Goal: Transaction & Acquisition: Purchase product/service

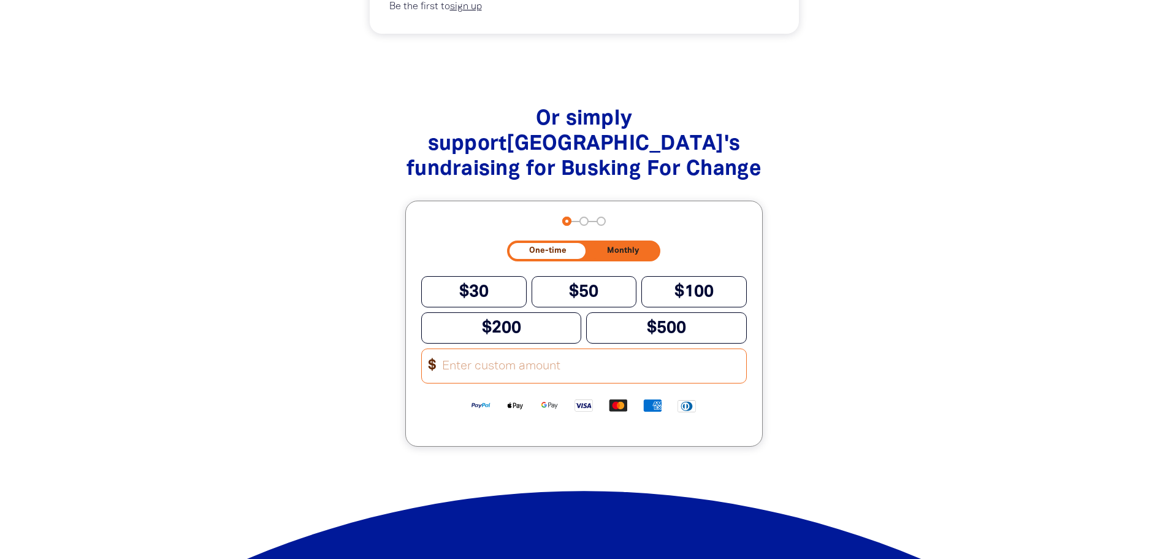
scroll to position [1226, 0]
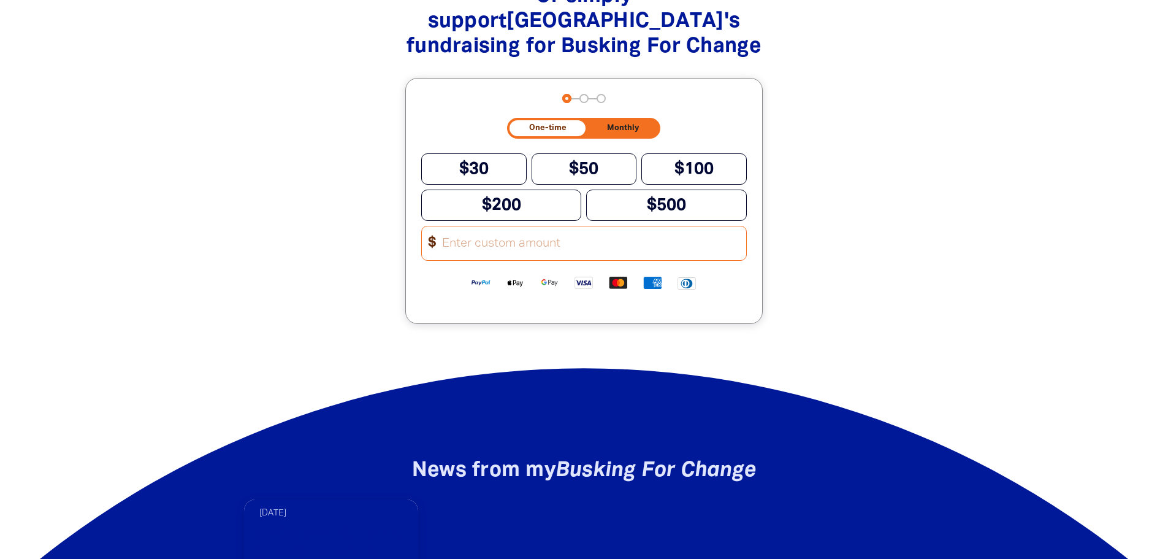
click at [443, 253] on input "Other Amount" at bounding box center [589, 243] width 311 height 34
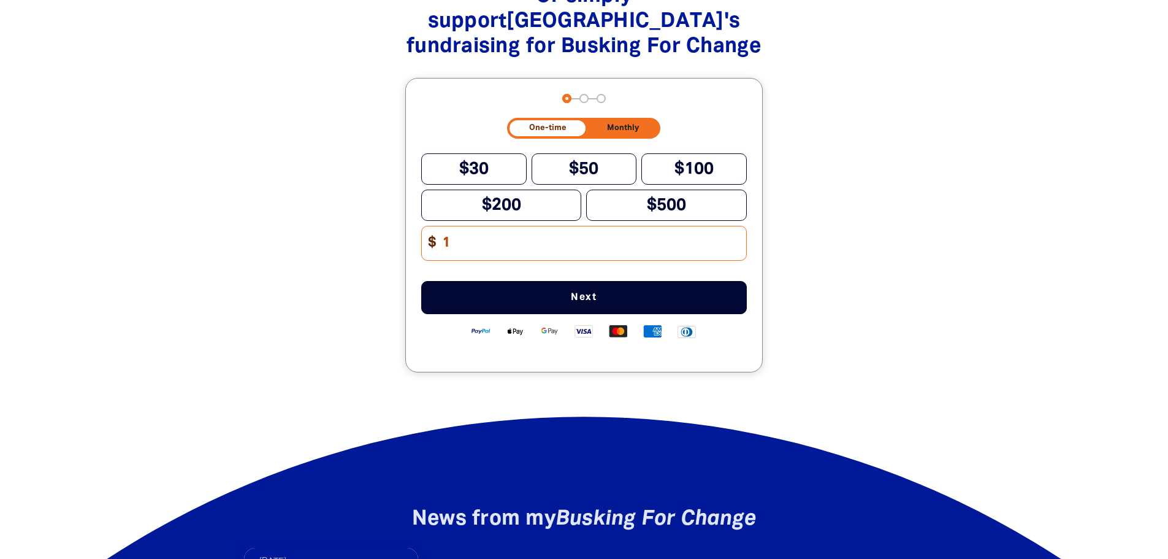
scroll to position [1275, 0]
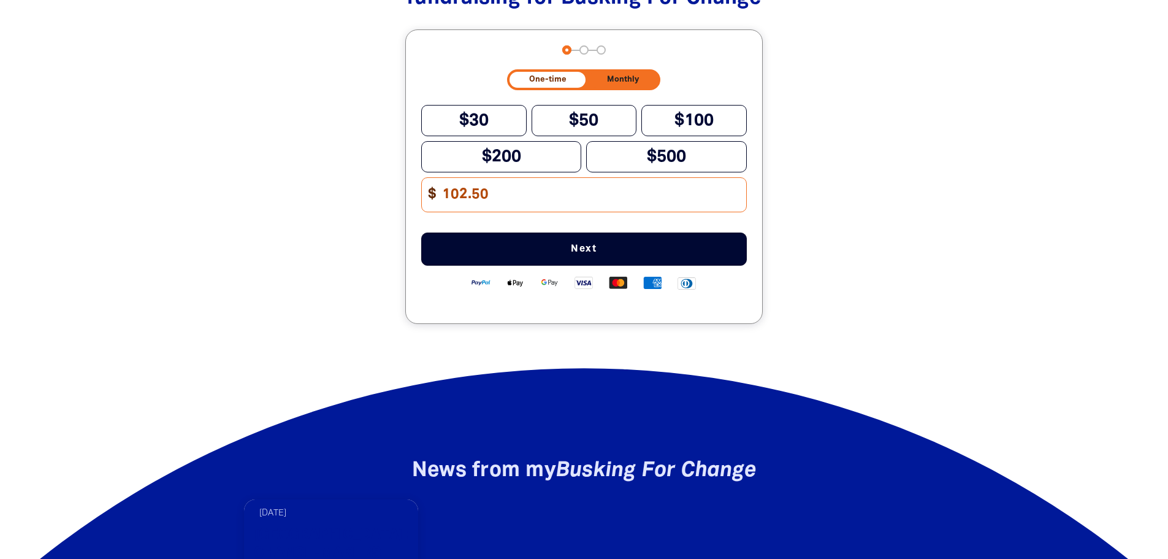
type input "102.50"
click at [588, 254] on span "Next" at bounding box center [583, 249] width 285 height 10
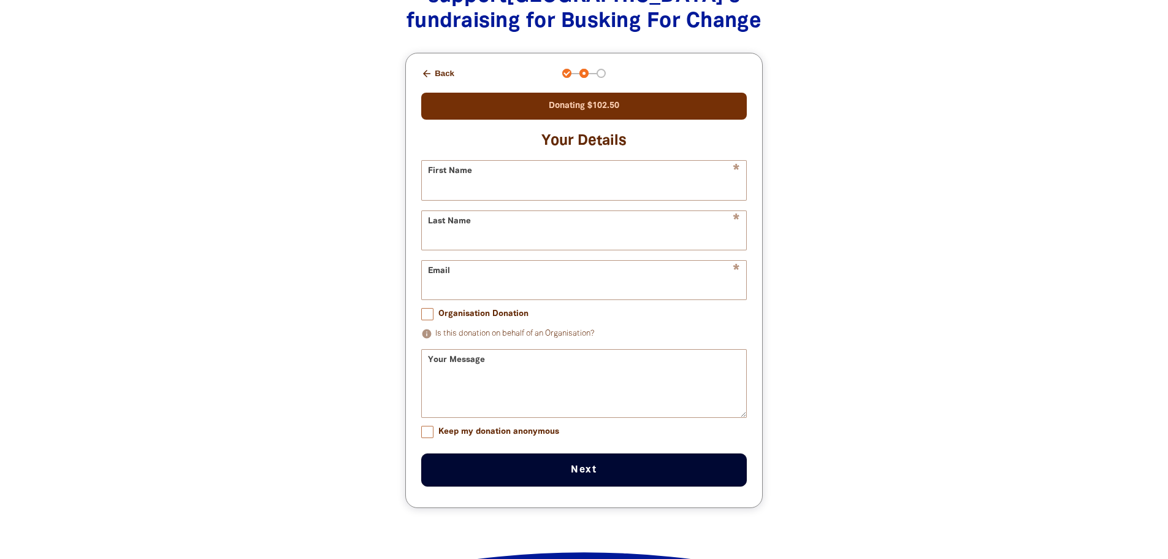
scroll to position [1313, 0]
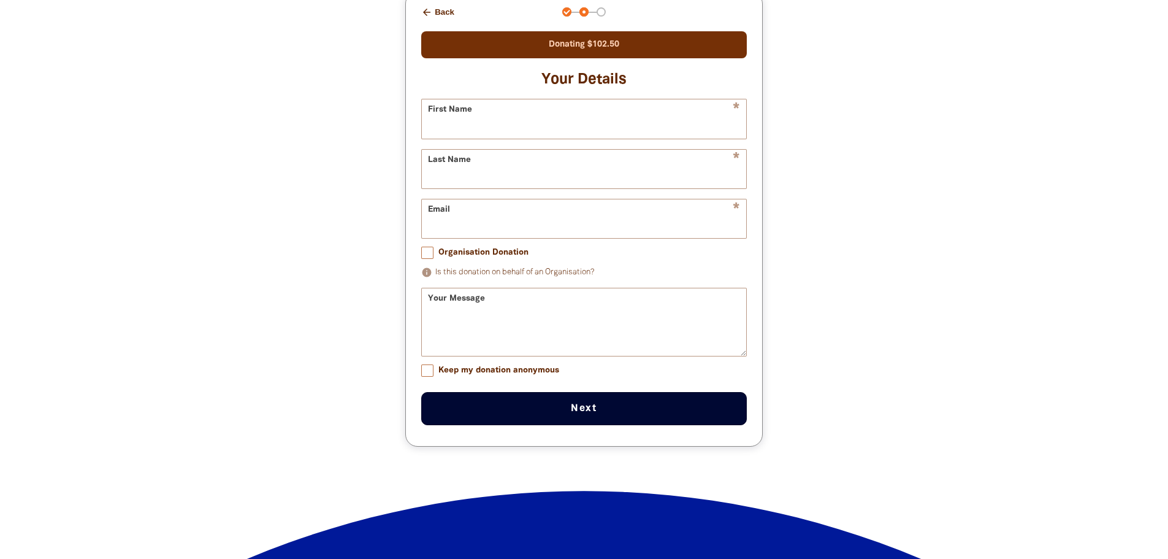
click at [430, 259] on input "Organisation Donation" at bounding box center [427, 252] width 12 height 12
checkbox input "true"
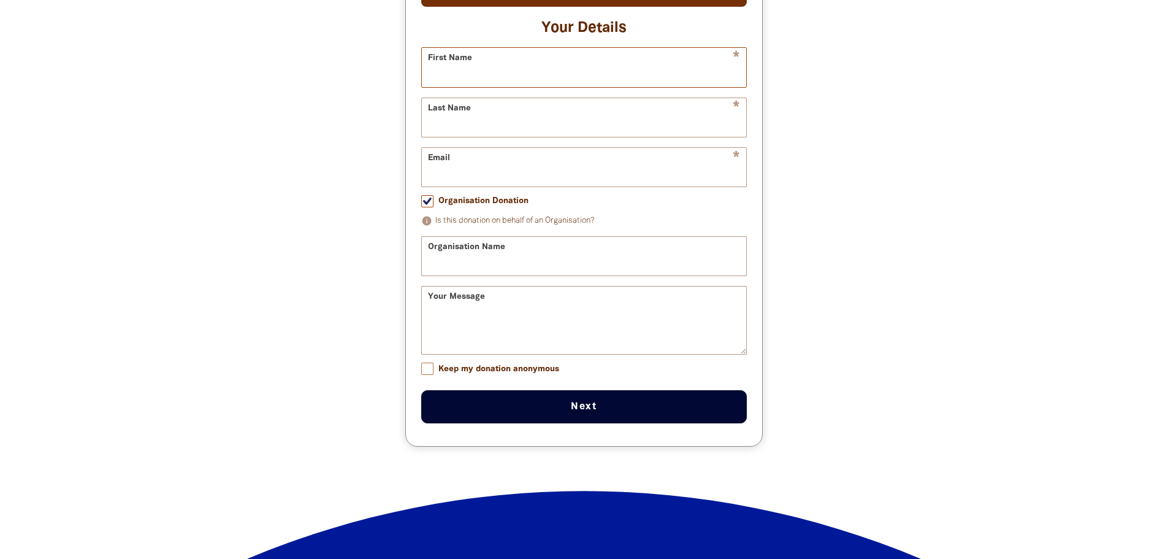
click at [468, 69] on input "First Name" at bounding box center [584, 67] width 324 height 39
type input "[PERSON_NAME]"
type input "[PERSON_NAME][EMAIL_ADDRESS][PERSON_NAME][DOMAIN_NAME]"
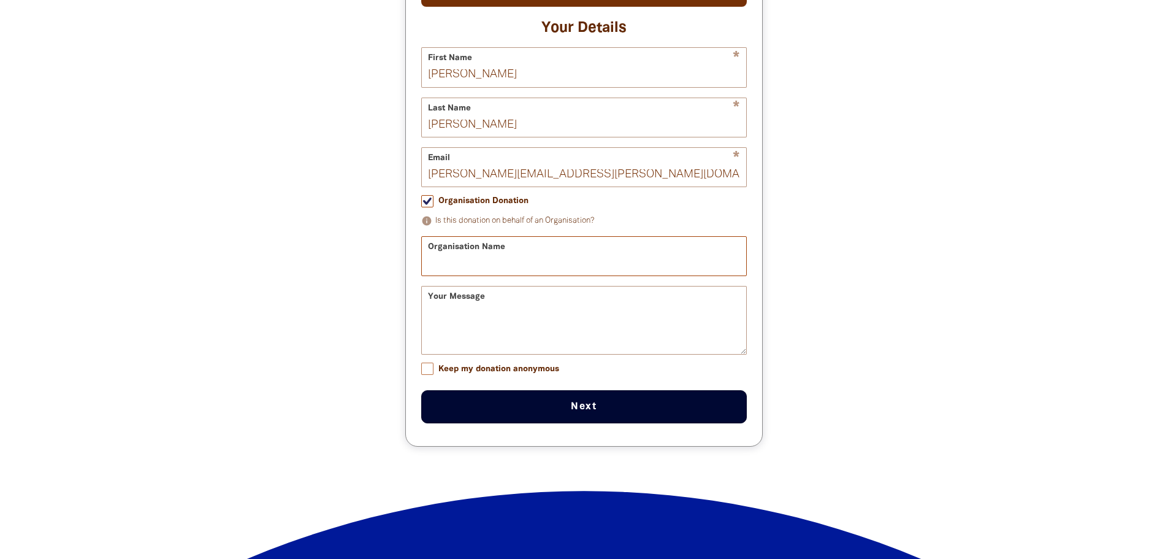
type input "[GEOGRAPHIC_DATA]"
click at [585, 418] on button "Next chevron_right" at bounding box center [584, 406] width 326 height 33
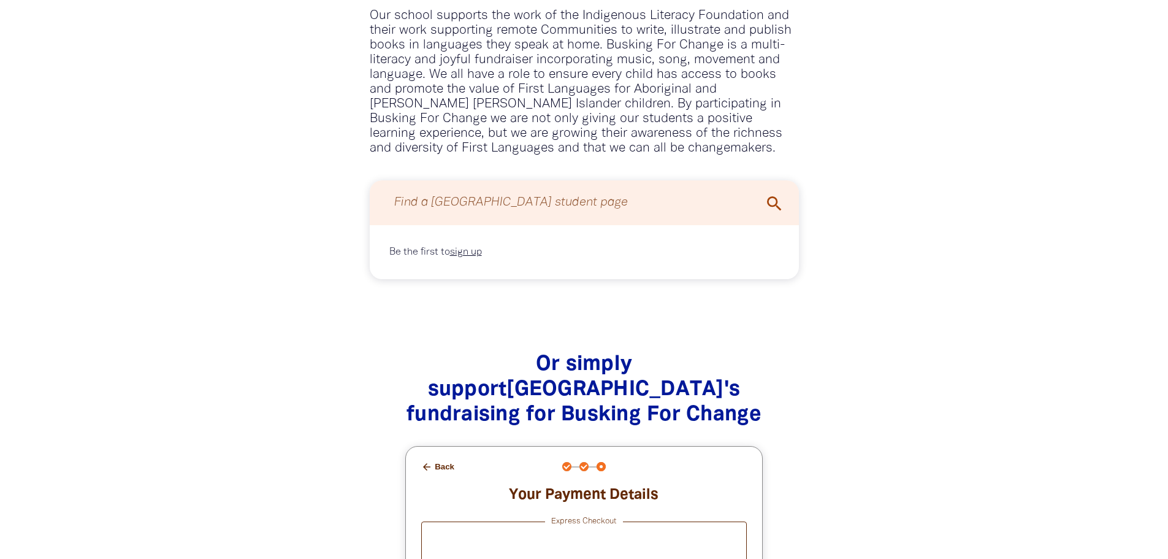
scroll to position [1104, 0]
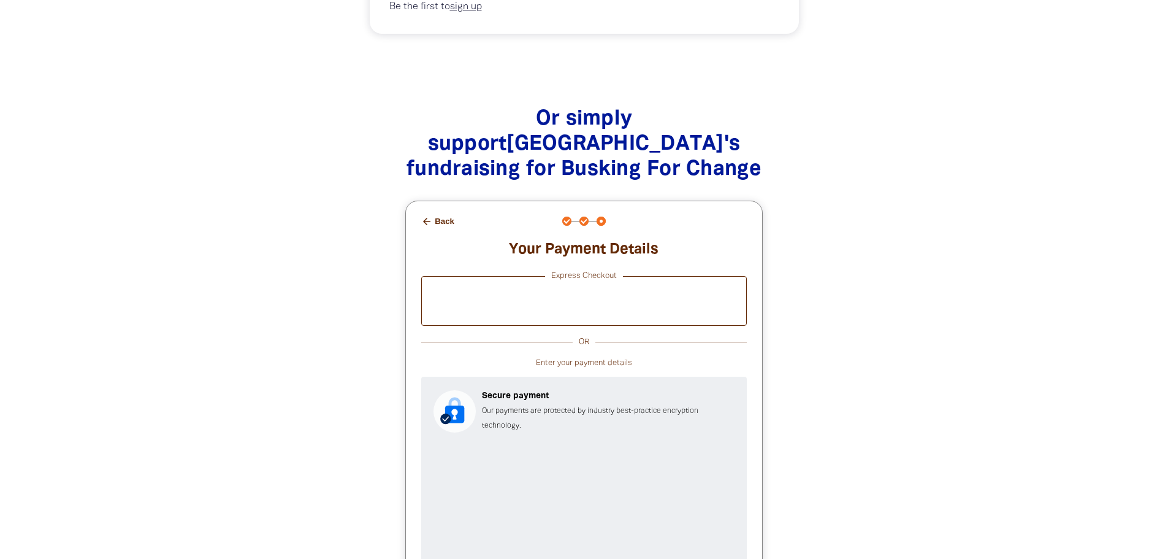
click at [441, 222] on button "arrow_back Back" at bounding box center [437, 221] width 43 height 21
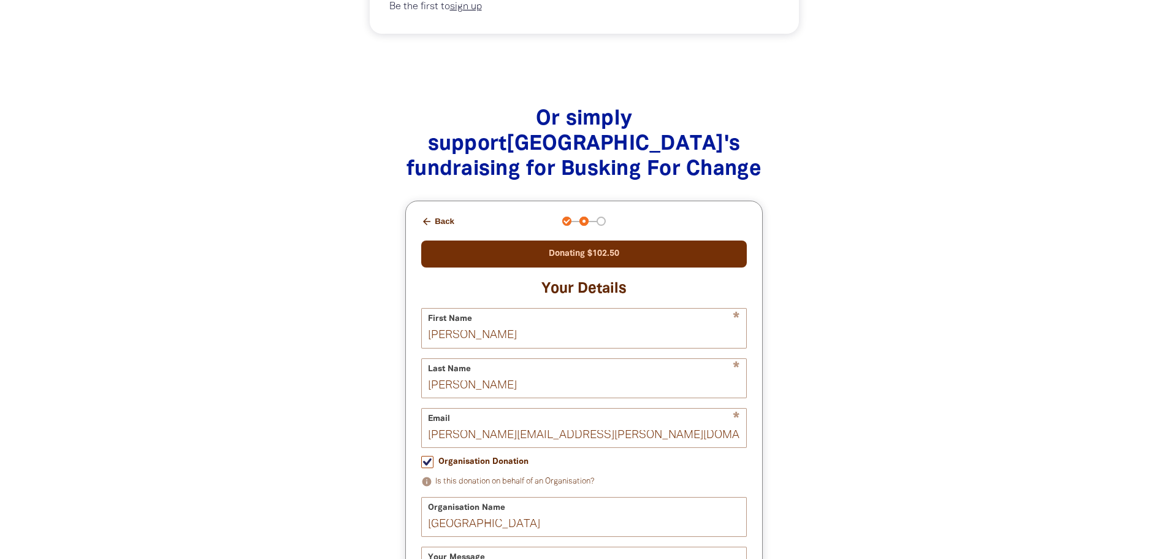
scroll to position [1307, 0]
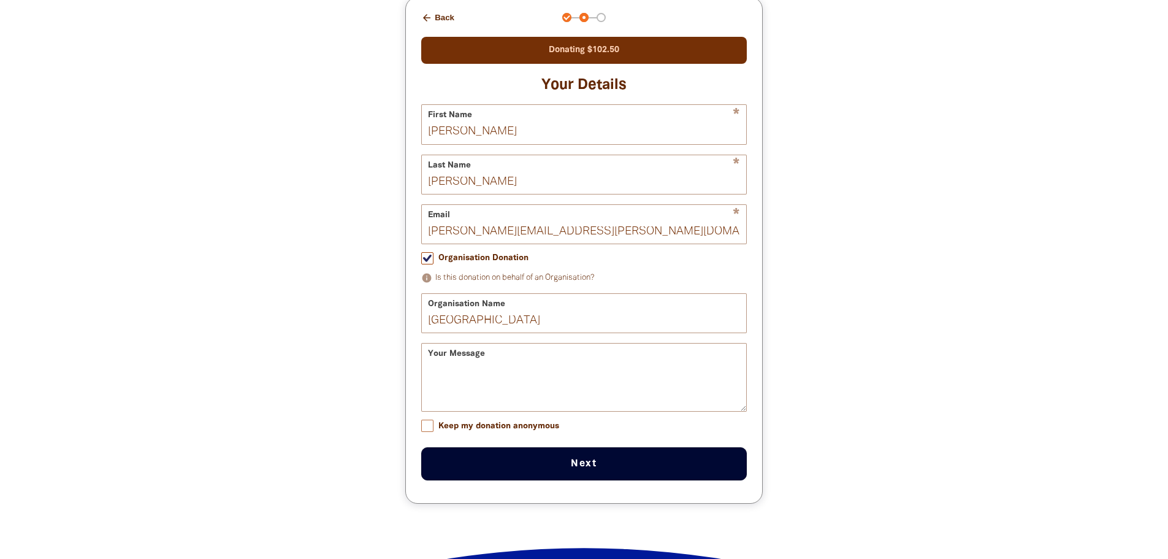
click at [436, 18] on button "arrow_back Back" at bounding box center [437, 17] width 43 height 21
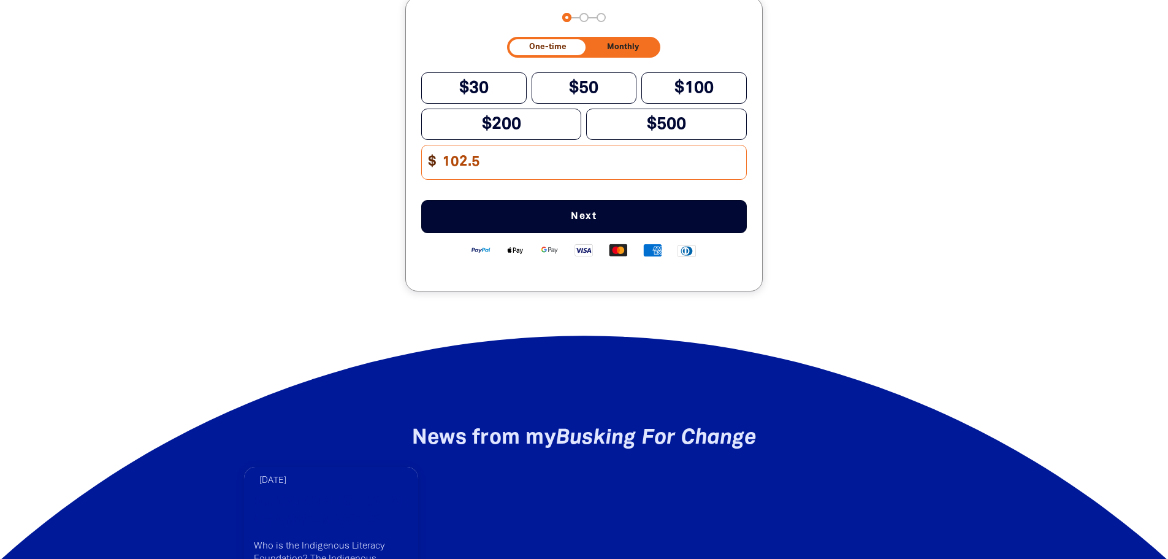
scroll to position [1095, 0]
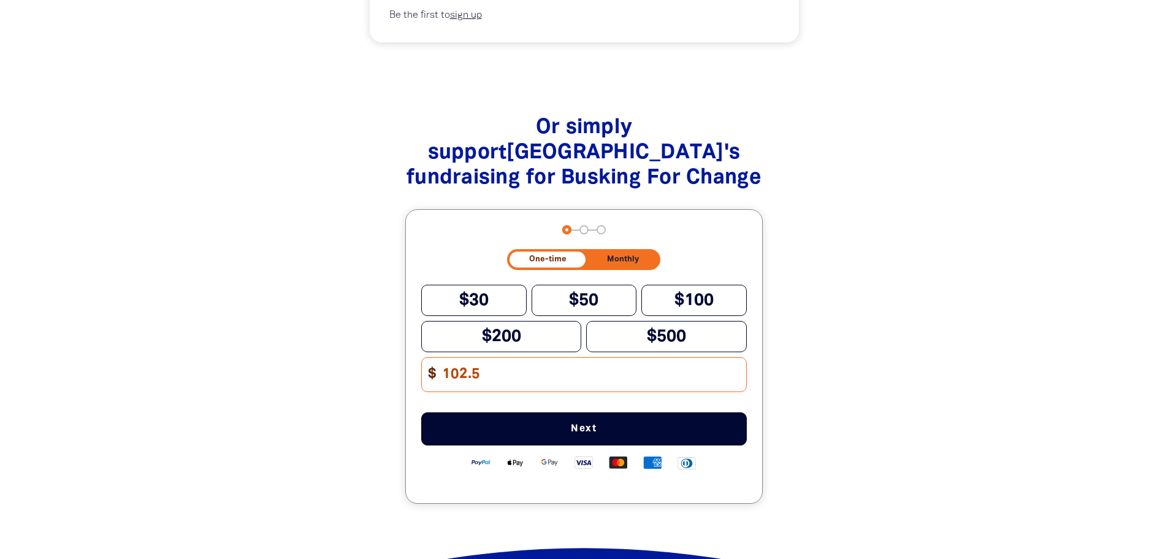
click at [584, 433] on span "Next" at bounding box center [583, 429] width 285 height 10
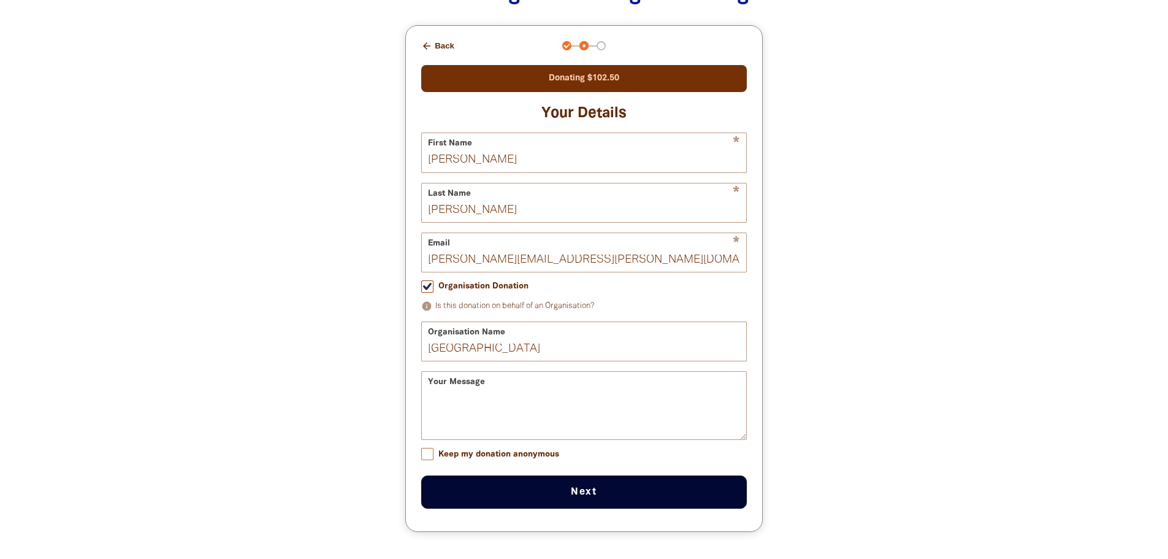
scroll to position [1340, 0]
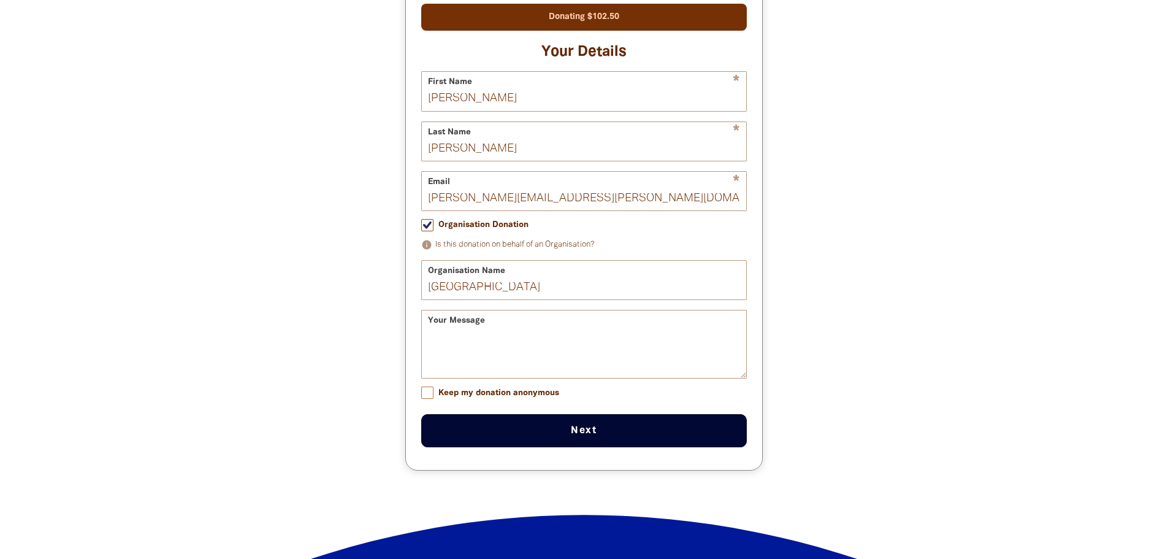
click at [592, 443] on button "Next chevron_right" at bounding box center [584, 430] width 326 height 33
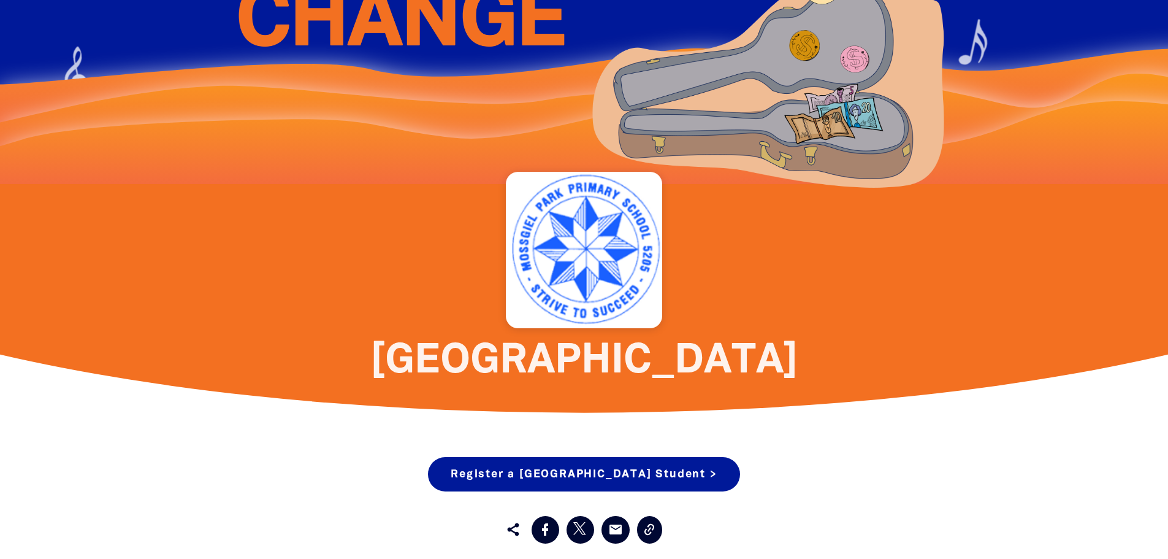
scroll to position [0, 0]
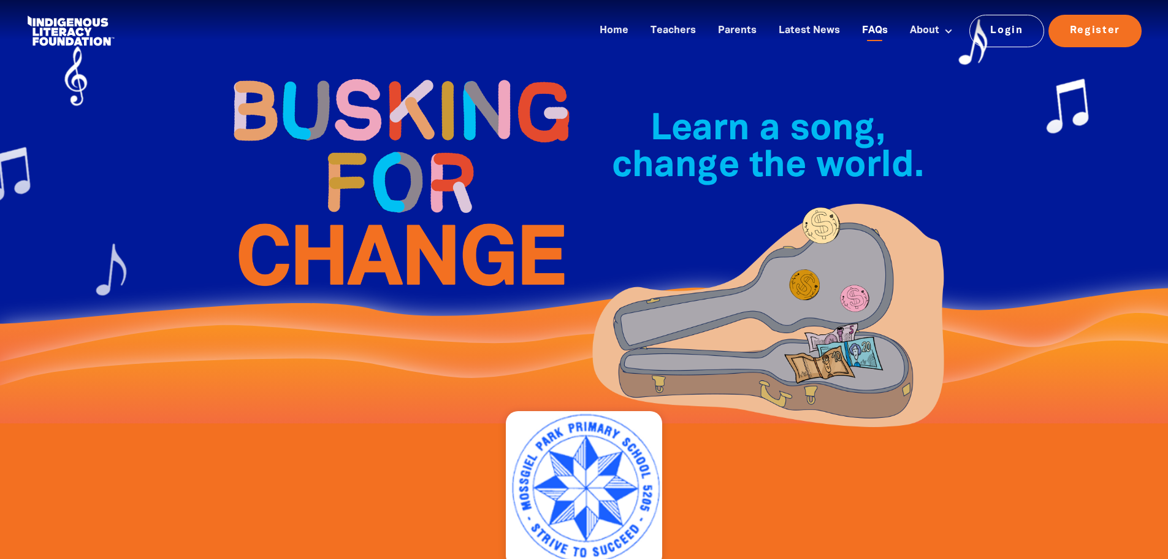
click at [880, 28] on link "FAQs" at bounding box center [875, 31] width 40 height 20
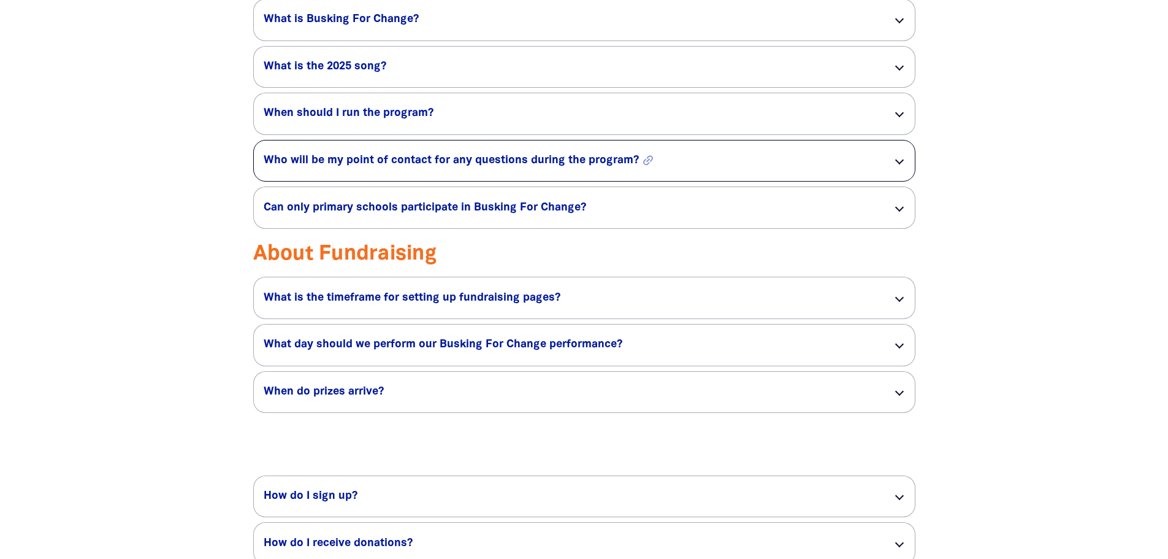
scroll to position [2023, 0]
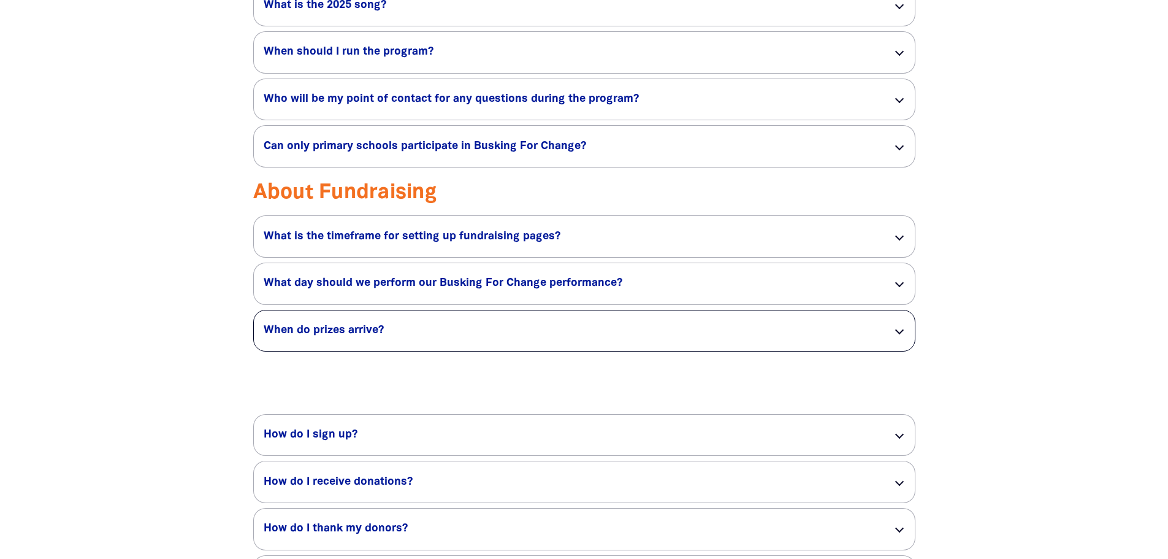
click at [901, 334] on div at bounding box center [898, 330] width 9 height 9
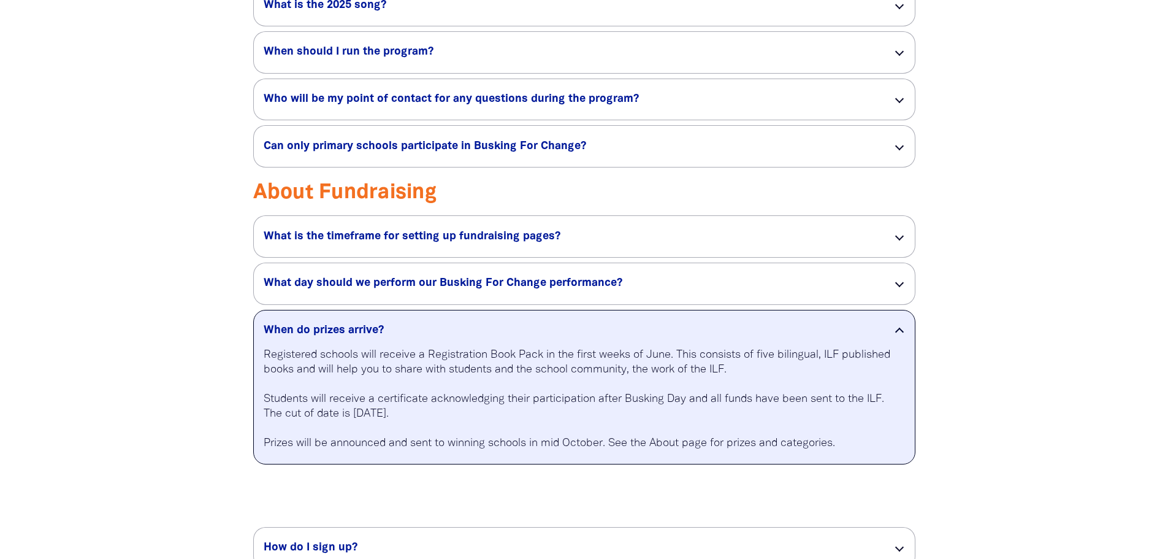
click at [901, 336] on div at bounding box center [898, 331] width 9 height 9
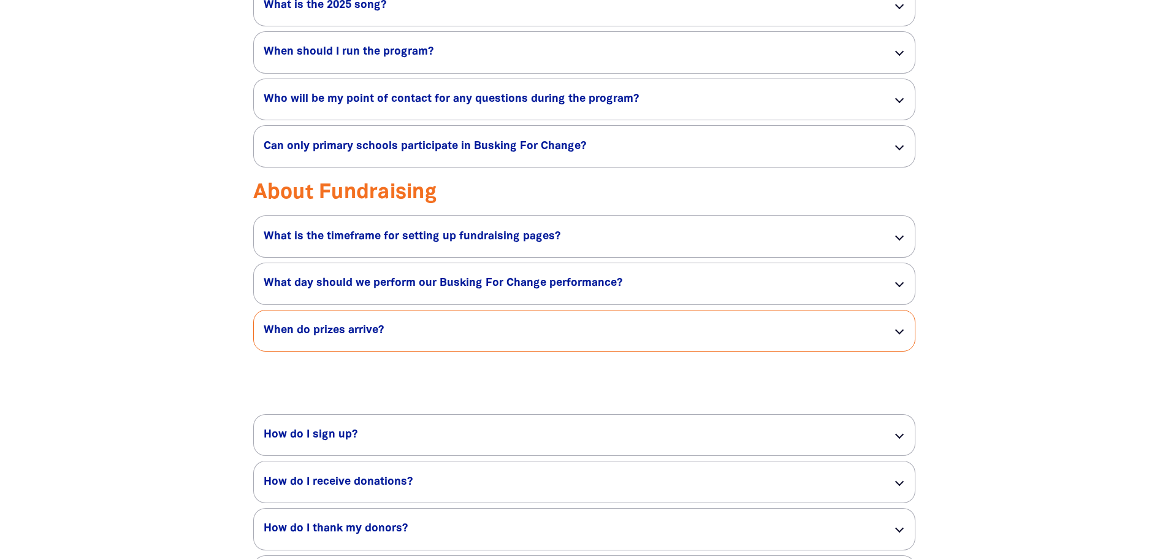
scroll to position [2146, 0]
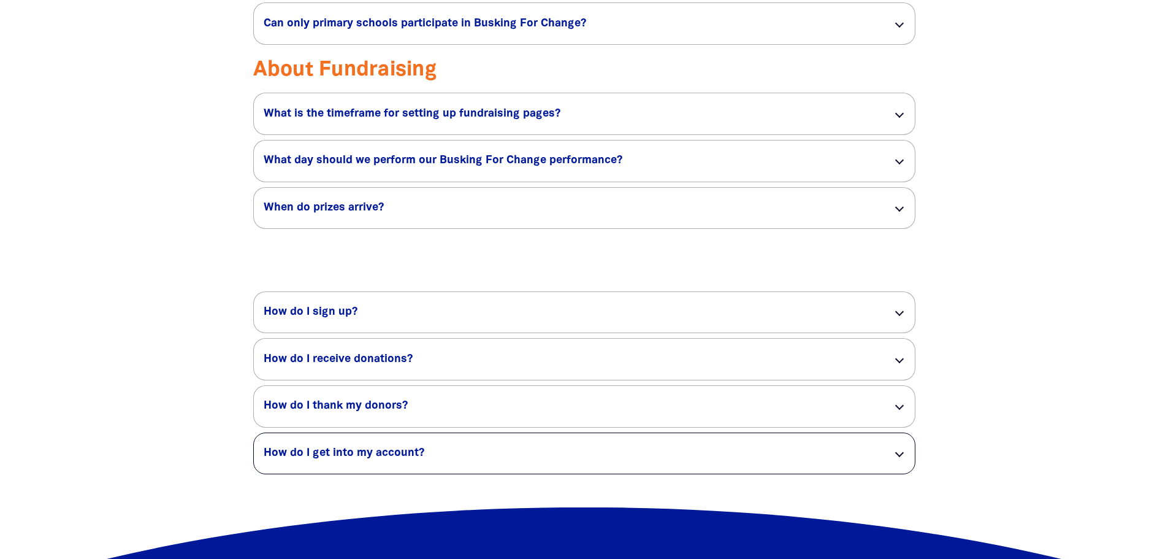
click at [899, 457] on div at bounding box center [898, 452] width 9 height 9
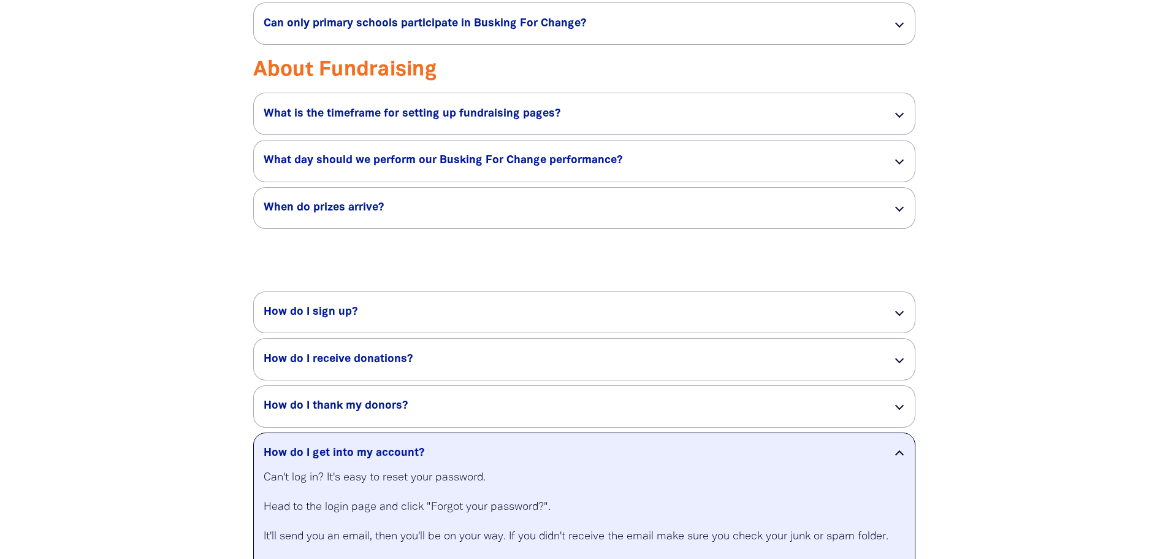
scroll to position [2330, 0]
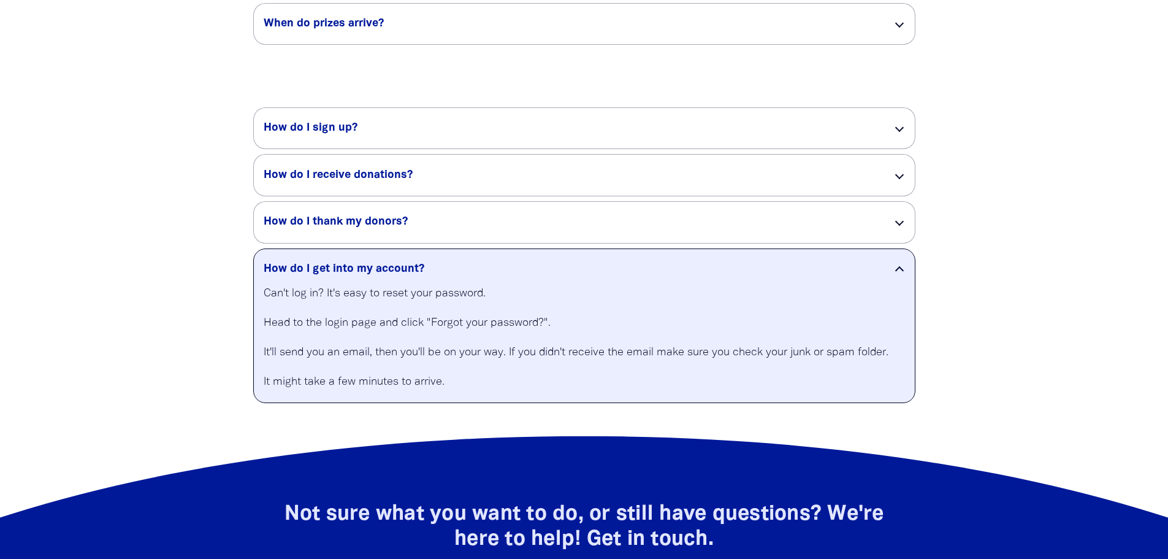
click at [898, 275] on div at bounding box center [898, 270] width 9 height 9
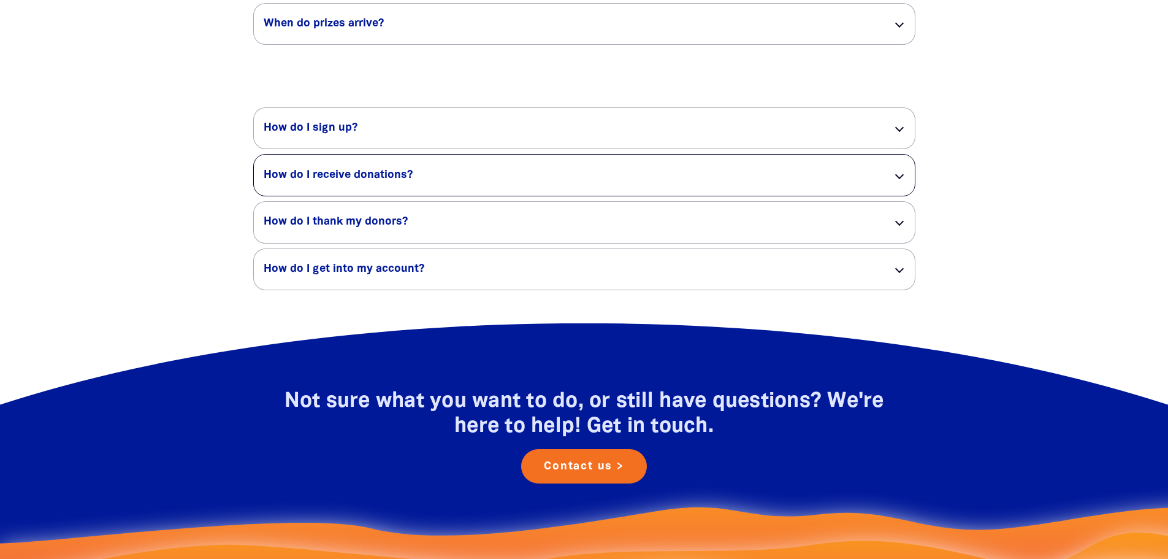
click at [901, 179] on div at bounding box center [898, 174] width 9 height 9
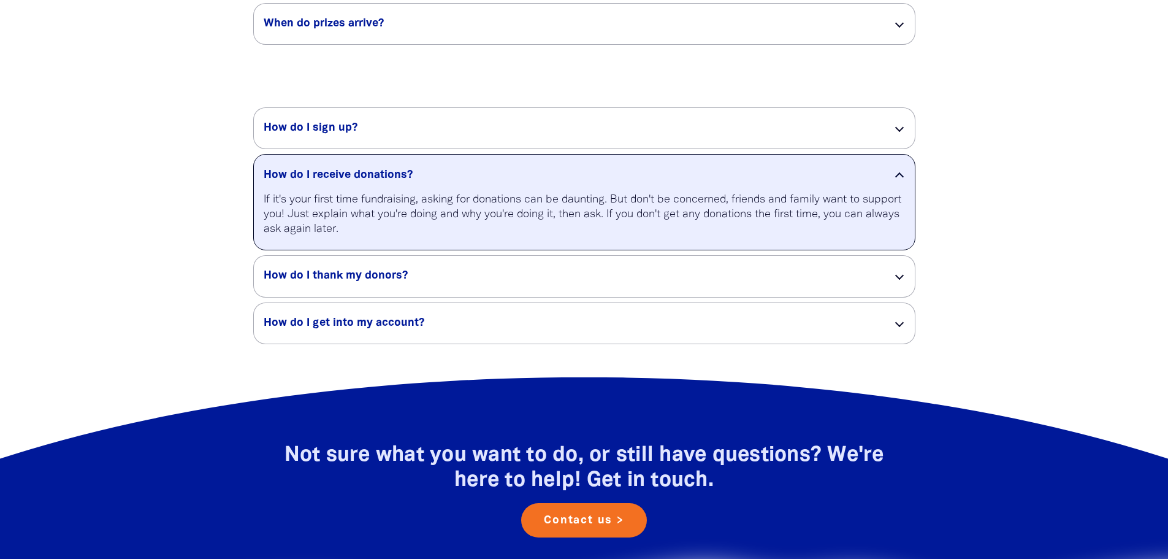
click at [901, 181] on div at bounding box center [898, 176] width 9 height 9
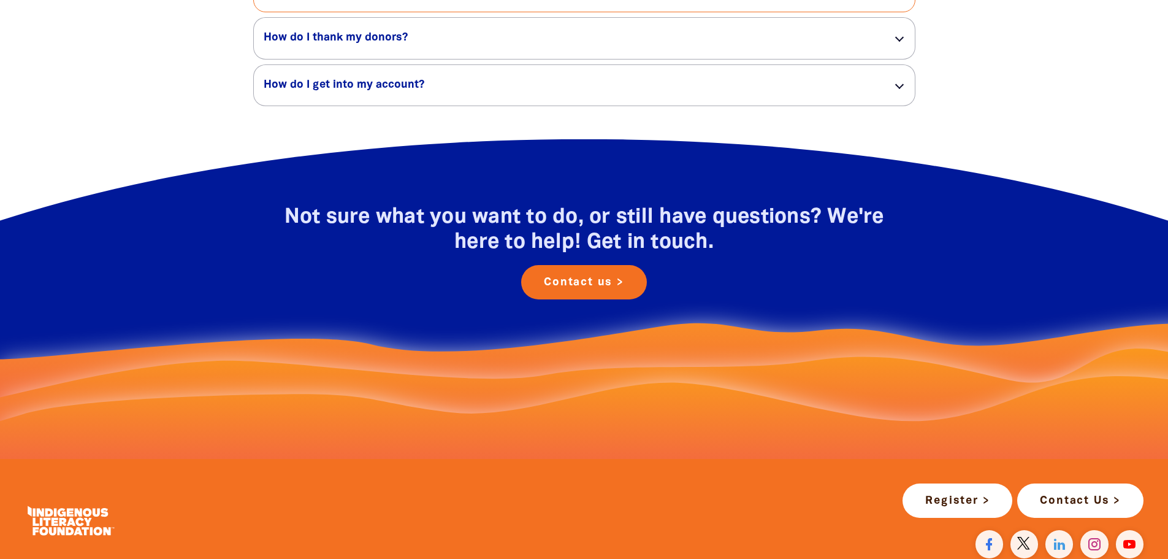
scroll to position [2575, 0]
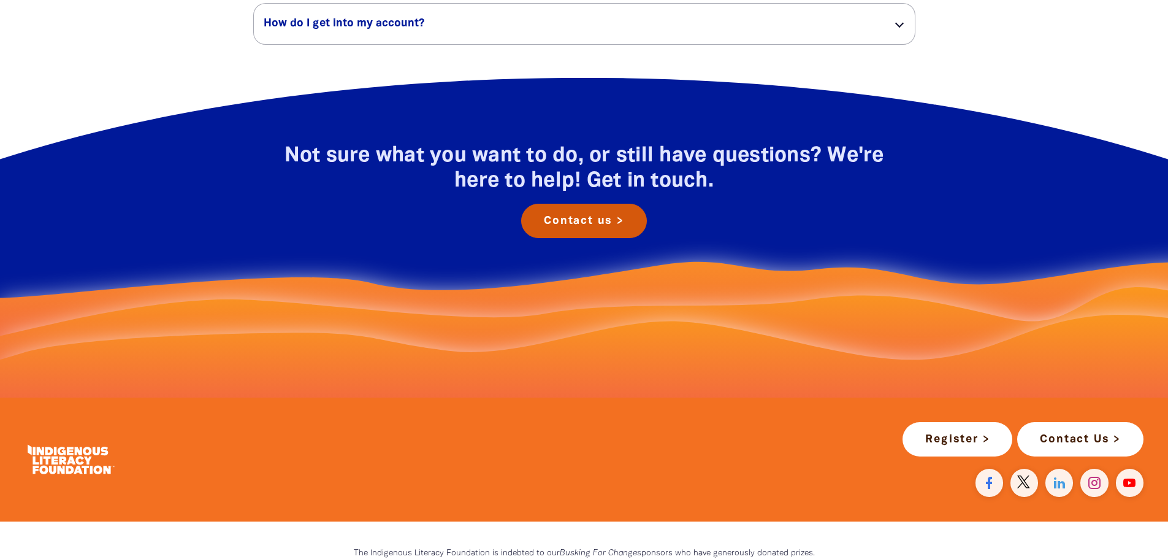
click at [571, 238] on link "Contact us >" at bounding box center [584, 221] width 126 height 34
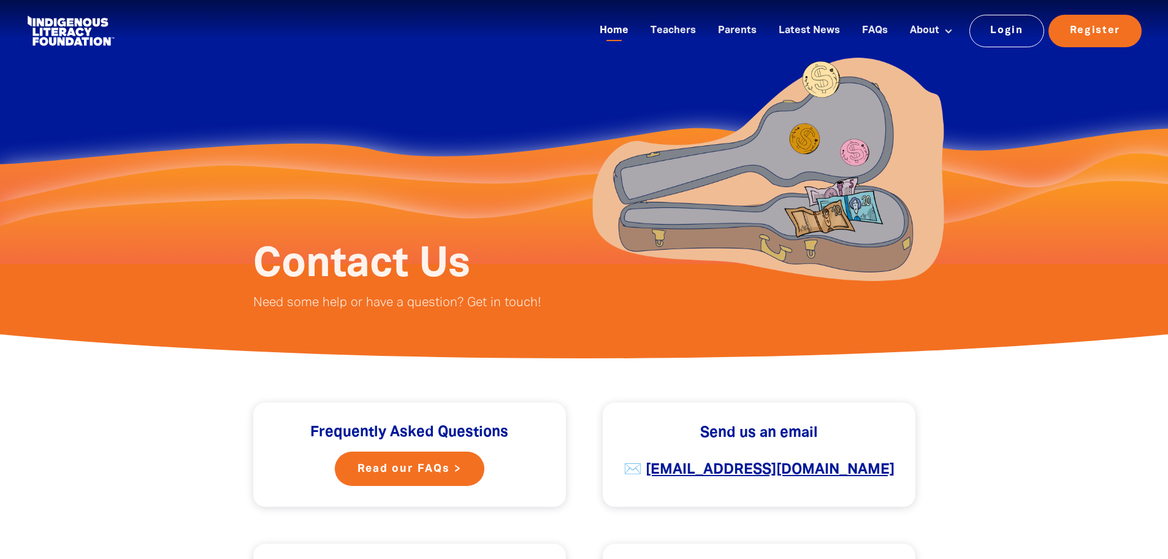
click at [622, 31] on link "Home" at bounding box center [614, 31] width 44 height 20
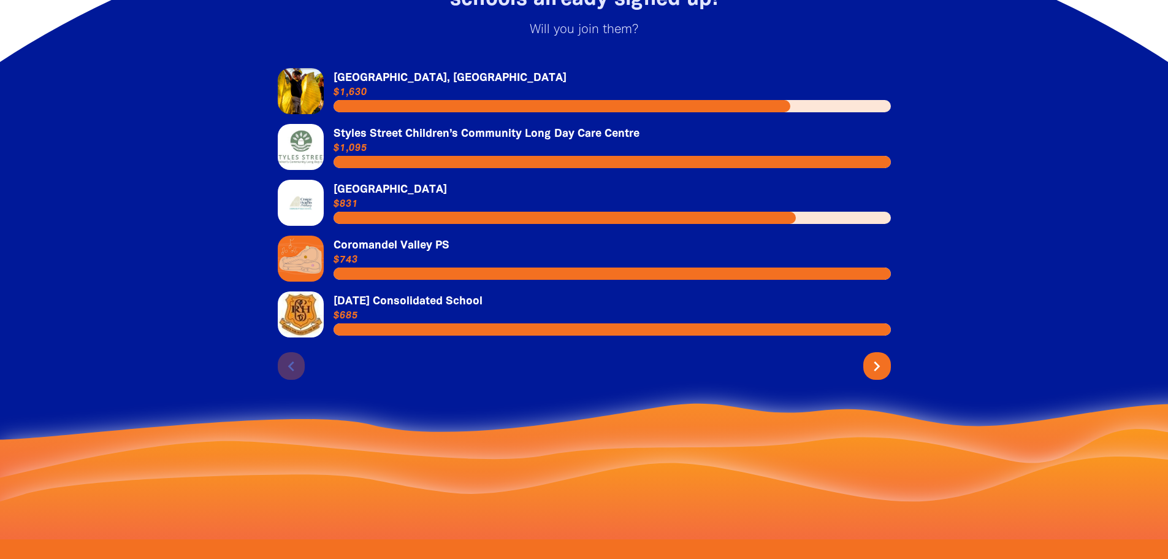
scroll to position [2698, 0]
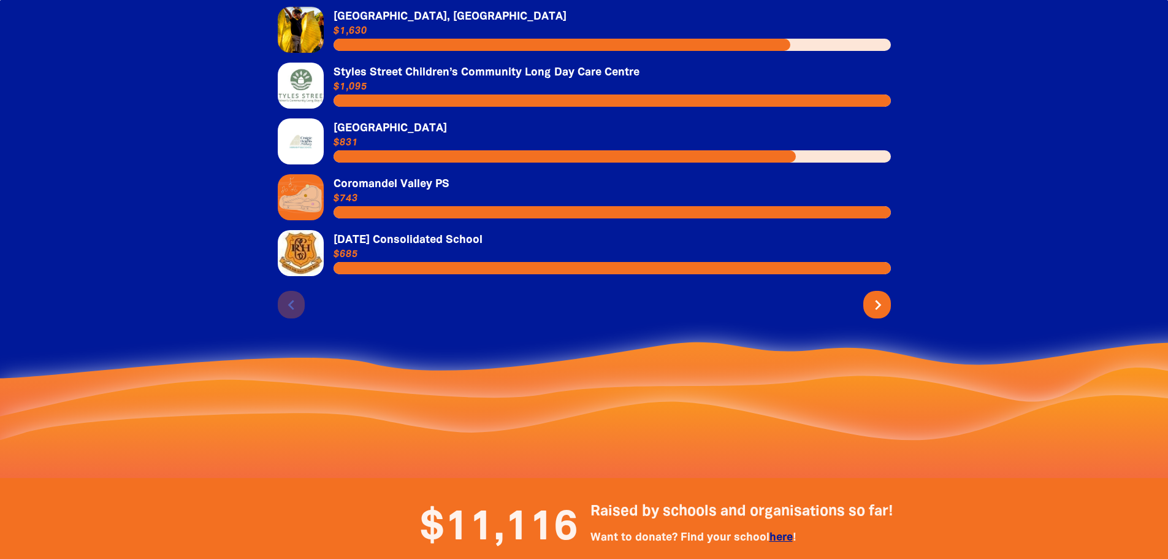
click at [875, 315] on icon "chevron_right" at bounding box center [878, 305] width 20 height 20
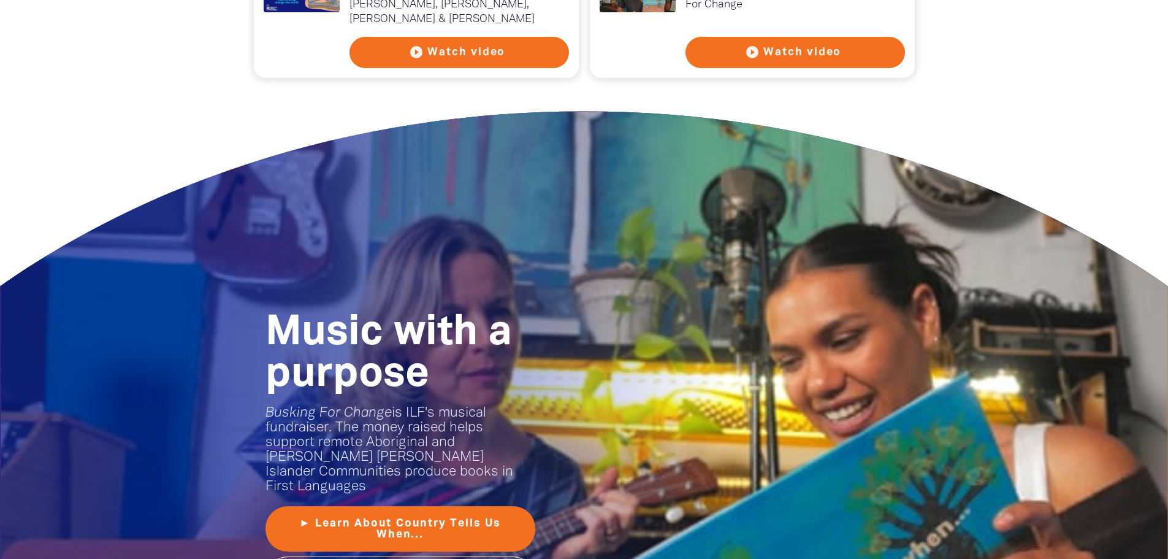
scroll to position [1104, 0]
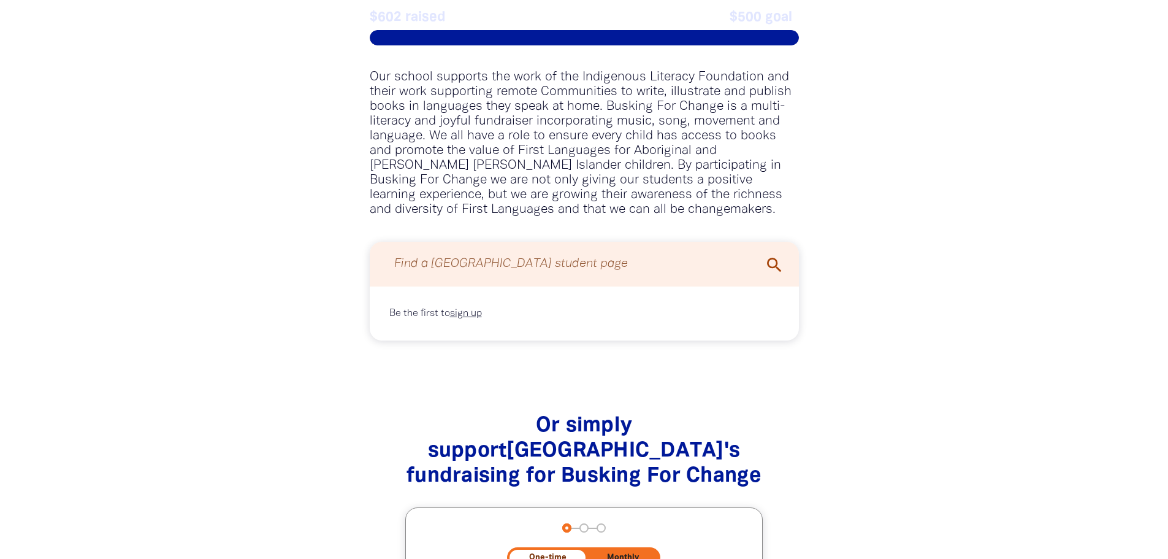
scroll to position [1042, 0]
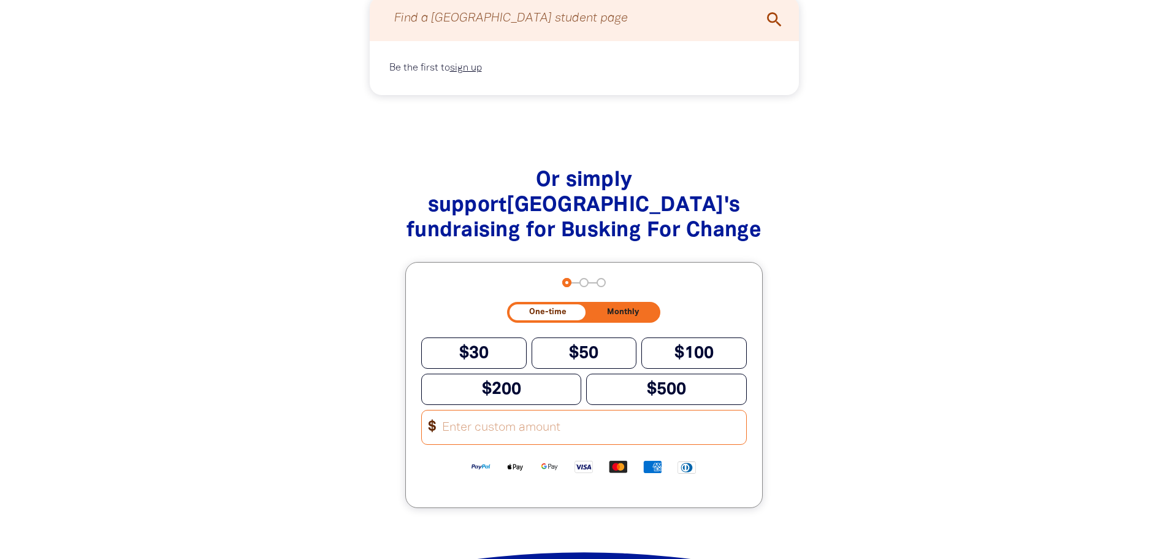
click at [484, 442] on input "Other Amount" at bounding box center [589, 427] width 311 height 34
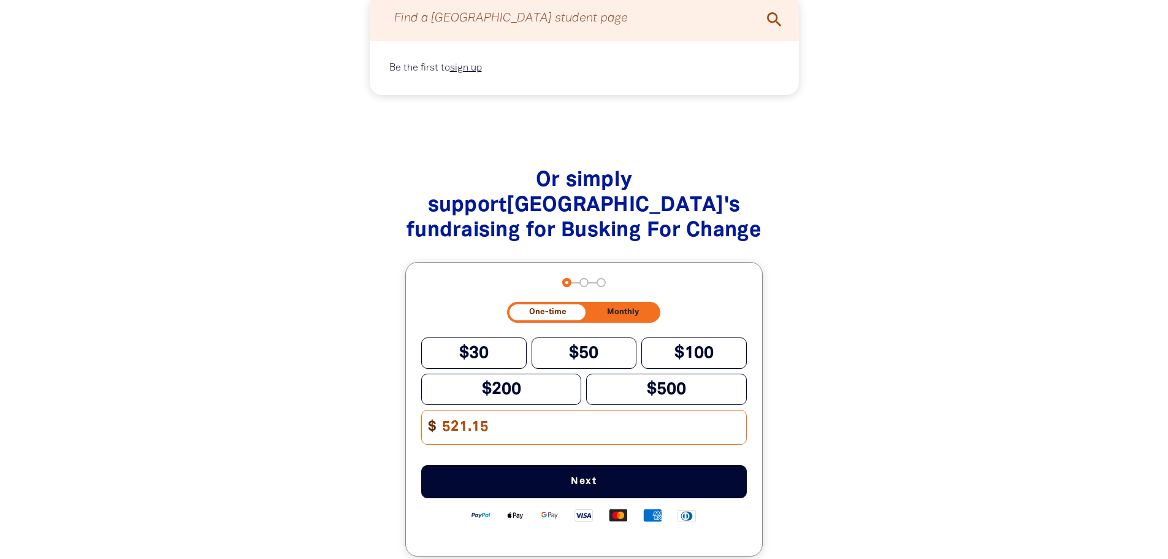
type input "521.15"
click at [577, 486] on span "Next" at bounding box center [583, 481] width 285 height 10
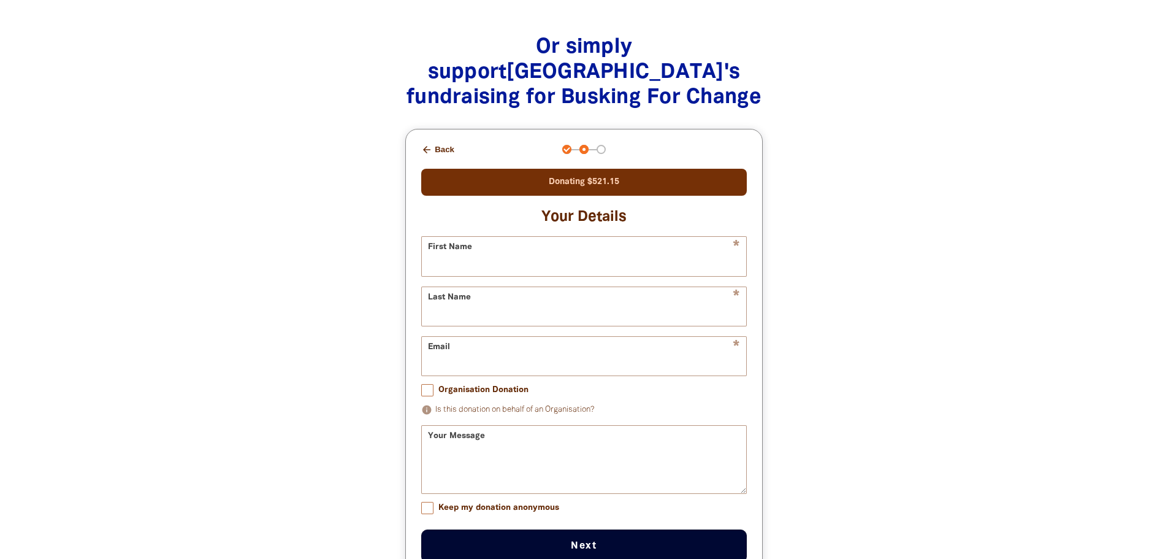
click at [435, 151] on button "arrow_back Back" at bounding box center [437, 149] width 43 height 21
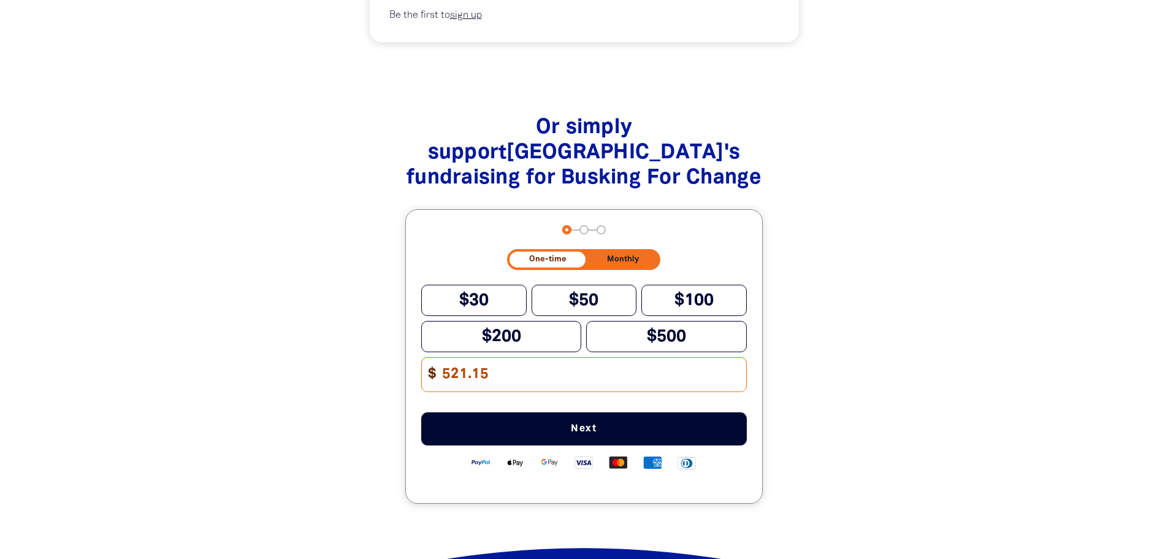
click at [525, 433] on span "Next" at bounding box center [583, 429] width 285 height 10
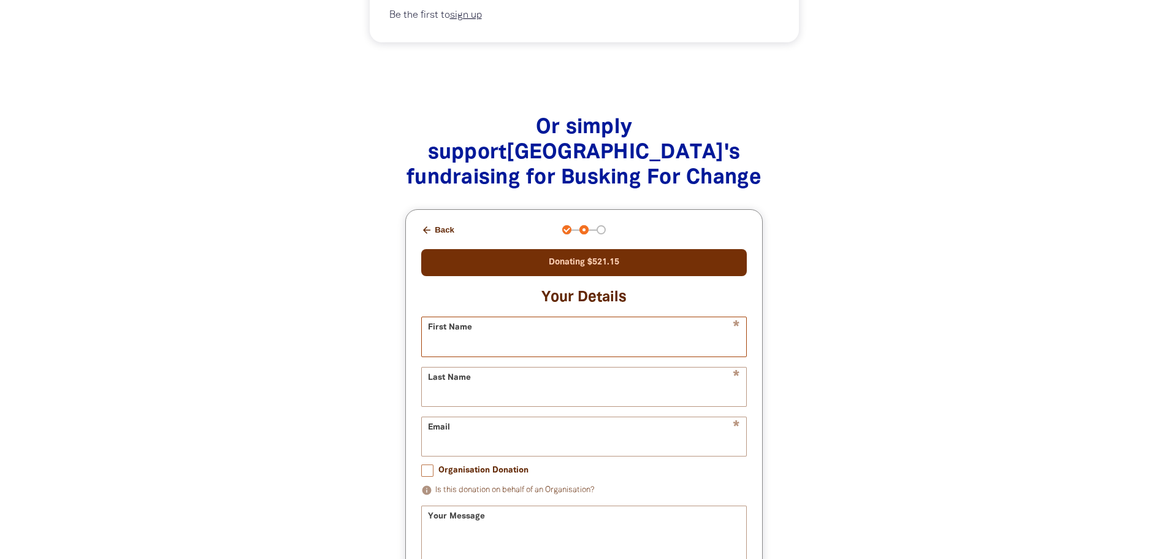
click at [513, 333] on input "First Name" at bounding box center [584, 336] width 324 height 39
type input "[PERSON_NAME]"
type input "[PERSON_NAME][EMAIL_ADDRESS][PERSON_NAME][DOMAIN_NAME]"
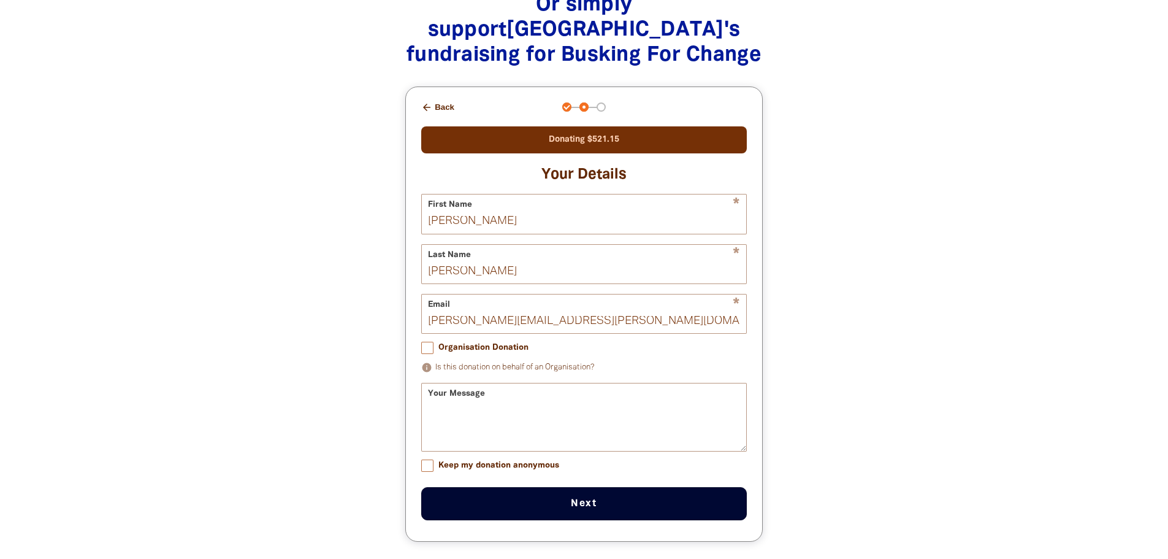
click at [429, 354] on input "Organisation Donation" at bounding box center [427, 347] width 12 height 12
checkbox input "true"
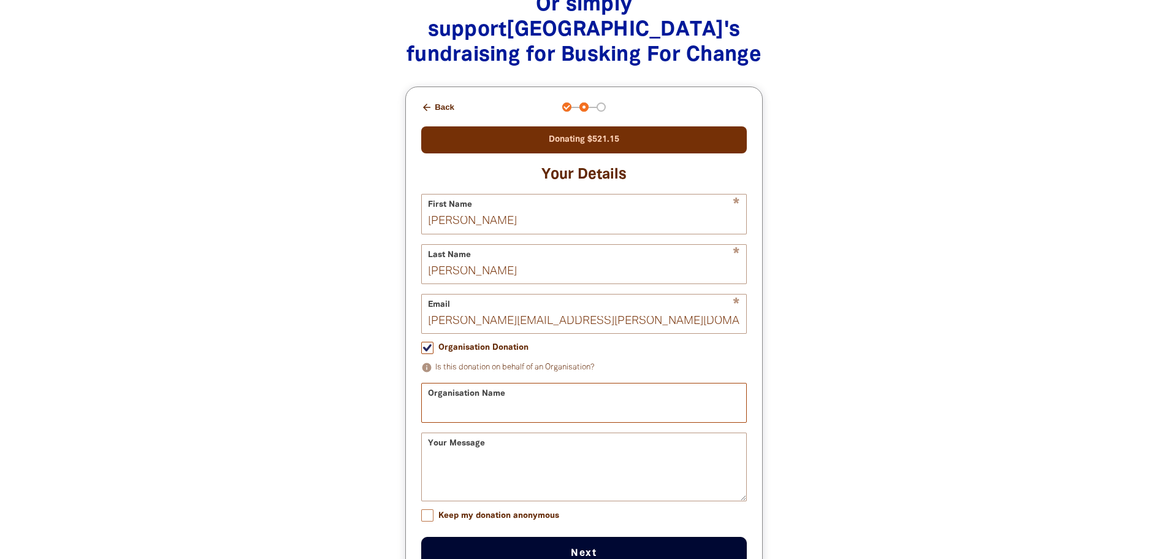
click at [442, 406] on input "Organisation Name" at bounding box center [584, 402] width 324 height 39
type input "[GEOGRAPHIC_DATA]"
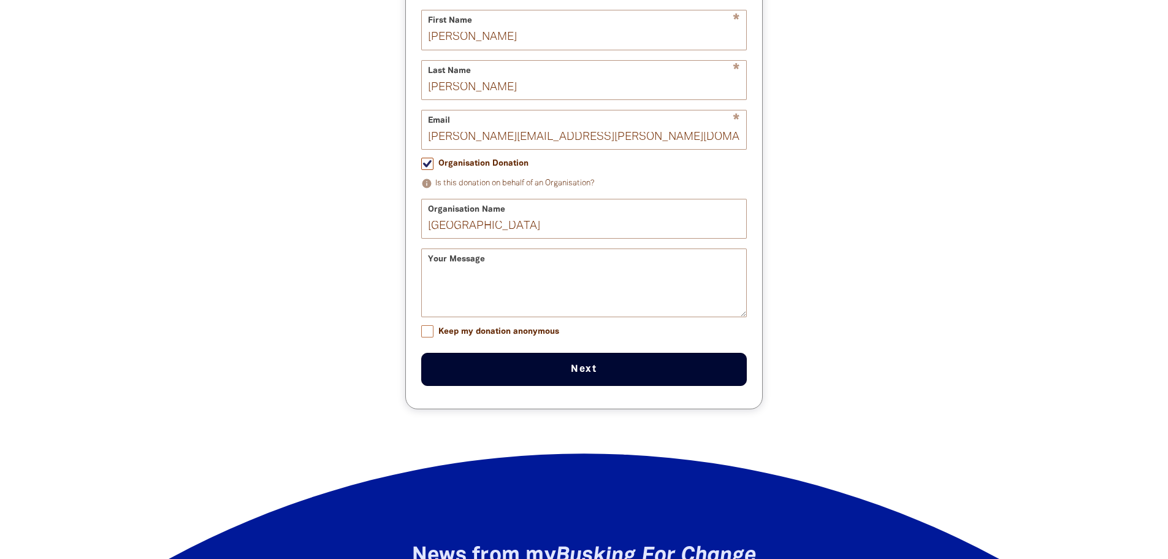
click at [580, 383] on button "Next chevron_right" at bounding box center [584, 369] width 326 height 33
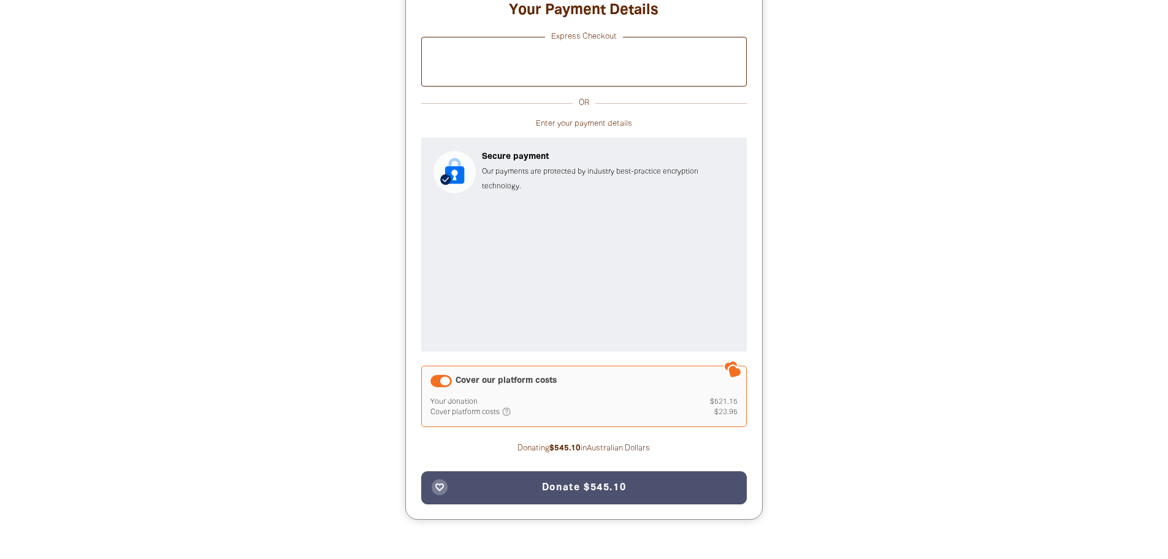
scroll to position [1404, 0]
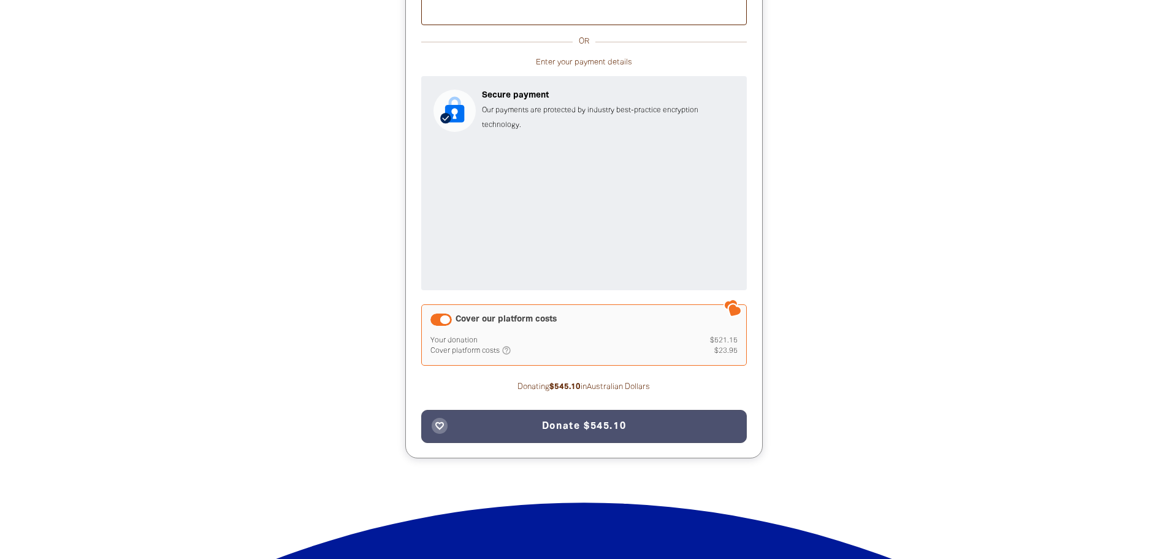
click at [443, 322] on div "Cover our platform costs" at bounding box center [440, 319] width 21 height 12
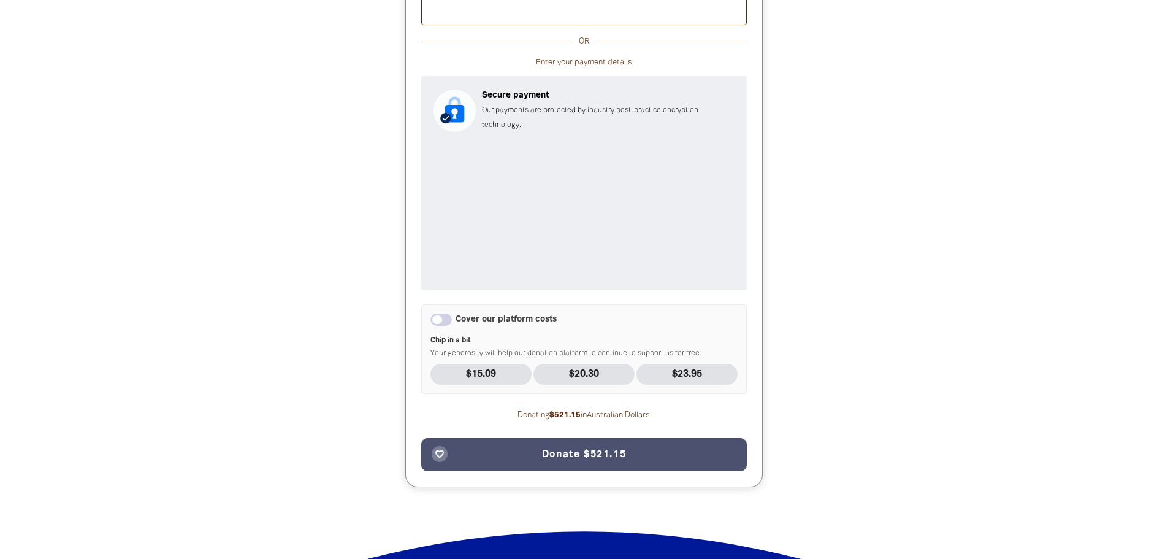
scroll to position [1433, 0]
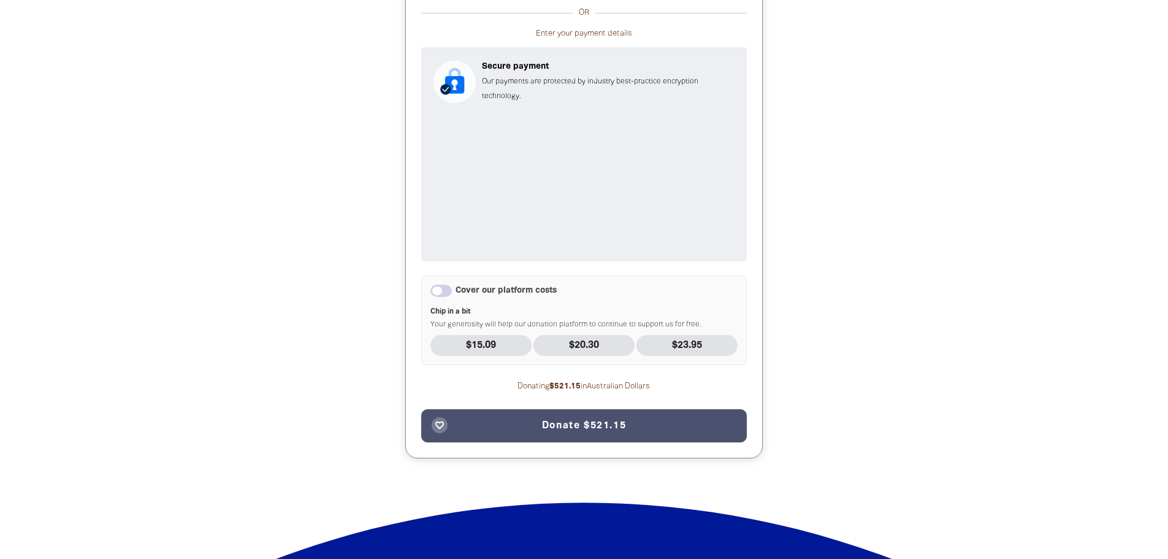
click at [446, 290] on div "Cover our platform costs" at bounding box center [440, 290] width 21 height 12
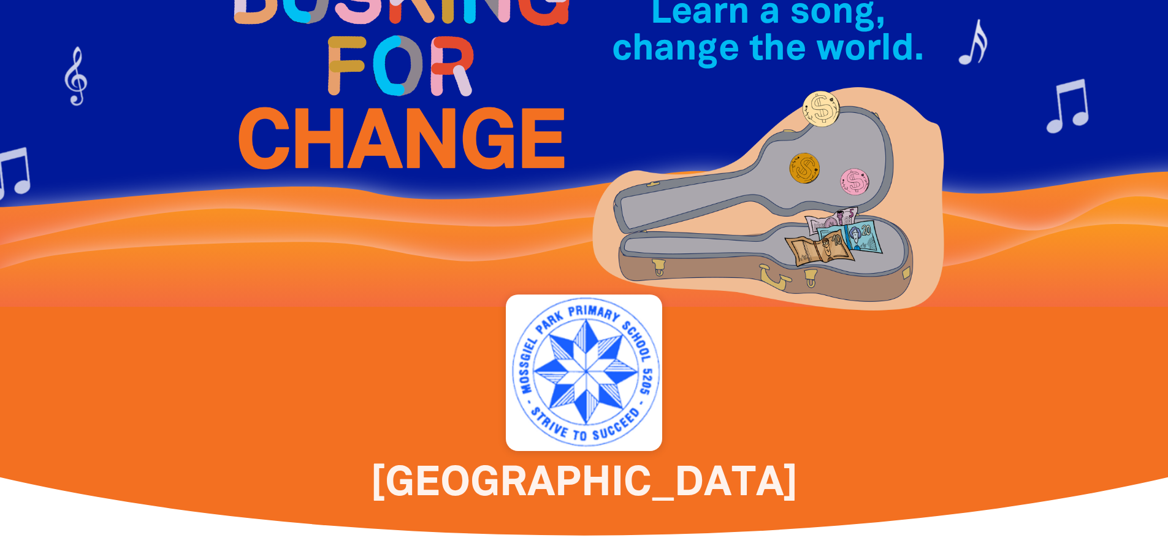
scroll to position [0, 0]
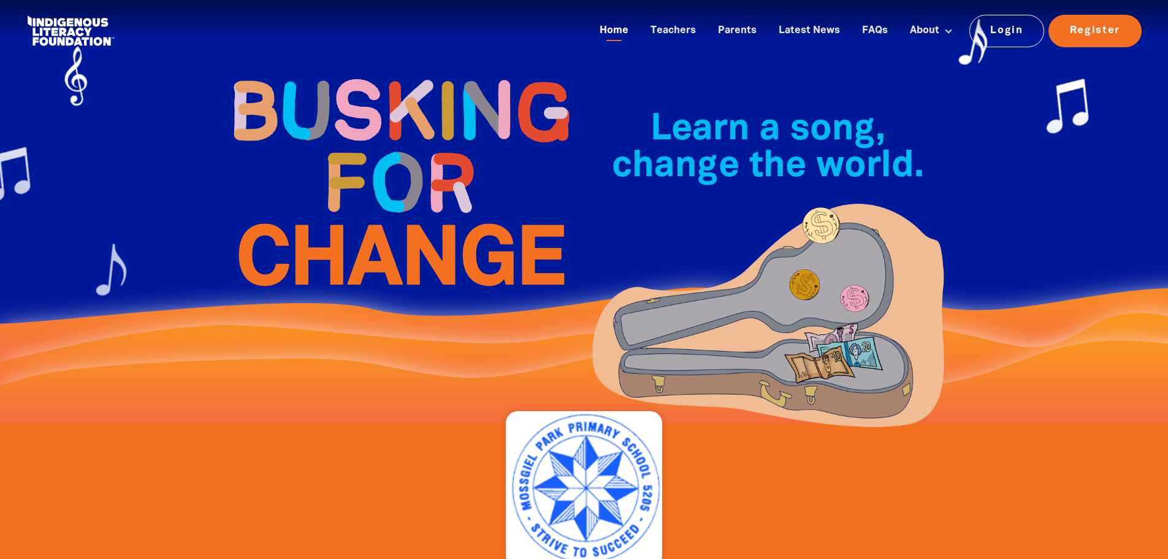
click at [628, 28] on link "Home" at bounding box center [614, 31] width 44 height 20
